Goal: Find specific page/section: Find specific page/section

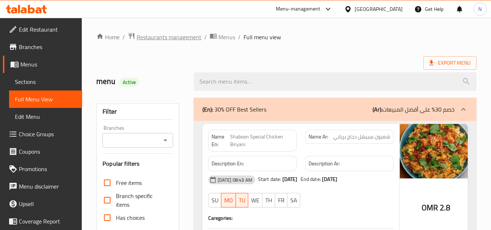
click at [185, 41] on span "Restaurants management" at bounding box center [169, 37] width 65 height 9
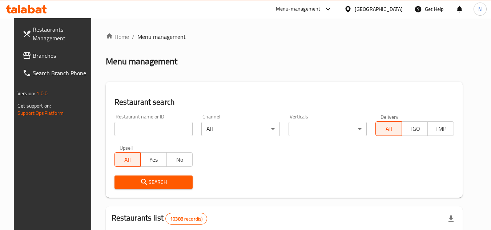
click at [396, 8] on div "[GEOGRAPHIC_DATA]" at bounding box center [379, 9] width 48 height 8
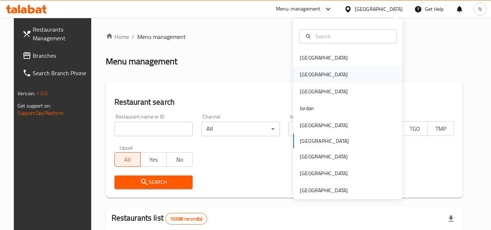
click at [310, 76] on div "[GEOGRAPHIC_DATA]" at bounding box center [324, 74] width 60 height 17
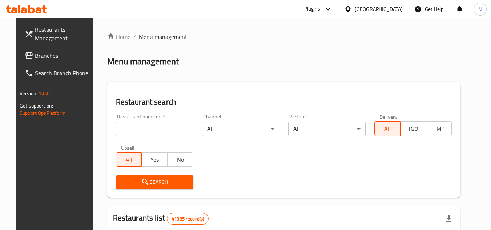
click at [140, 131] on input "search" at bounding box center [154, 129] width 77 height 15
paste input "684651"
type input "684651"
click at [141, 185] on icon "submit" at bounding box center [145, 182] width 9 height 9
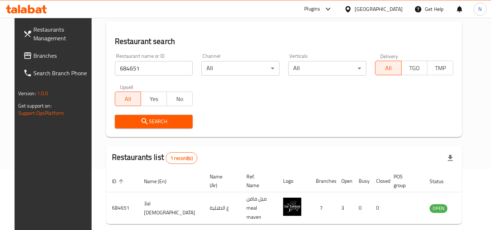
scroll to position [88, 0]
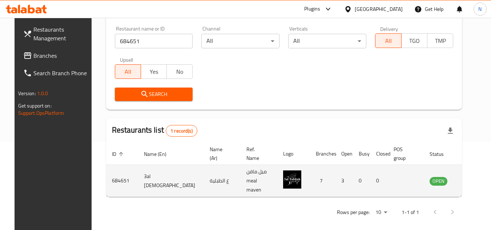
click at [468, 178] on icon "enhanced table" at bounding box center [472, 181] width 9 height 9
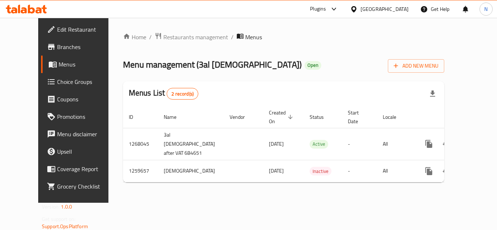
click at [57, 43] on span "Branches" at bounding box center [86, 47] width 58 height 9
